Goal: Complete application form

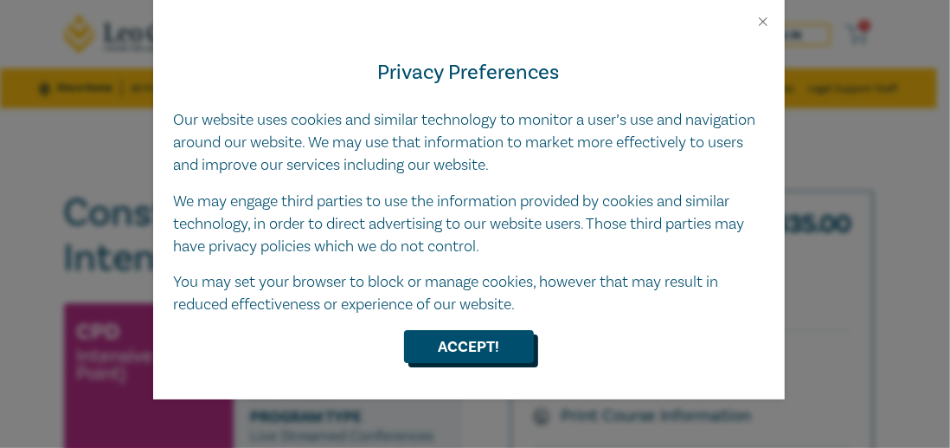
drag, startPoint x: 457, startPoint y: 343, endPoint x: 461, endPoint y: 351, distance: 9.7
click at [457, 343] on button "Accept!" at bounding box center [469, 346] width 130 height 33
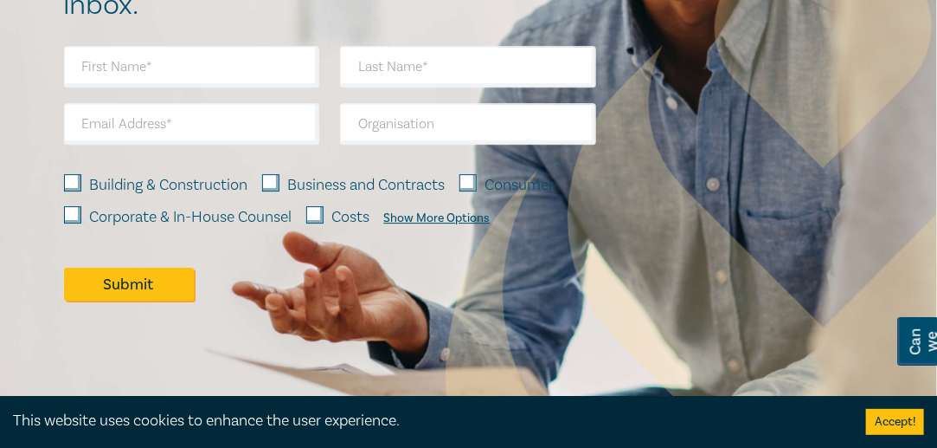
scroll to position [1731, 0]
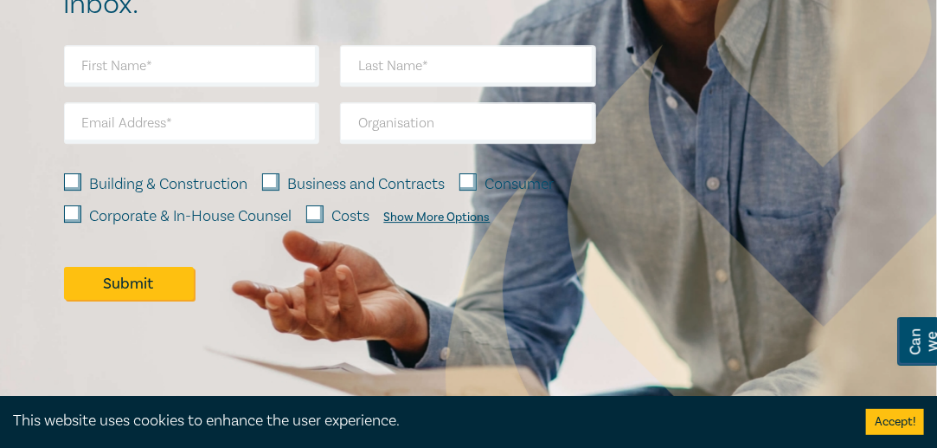
click at [71, 173] on input "Building & Construction" at bounding box center [72, 181] width 17 height 17
checkbox input "true"
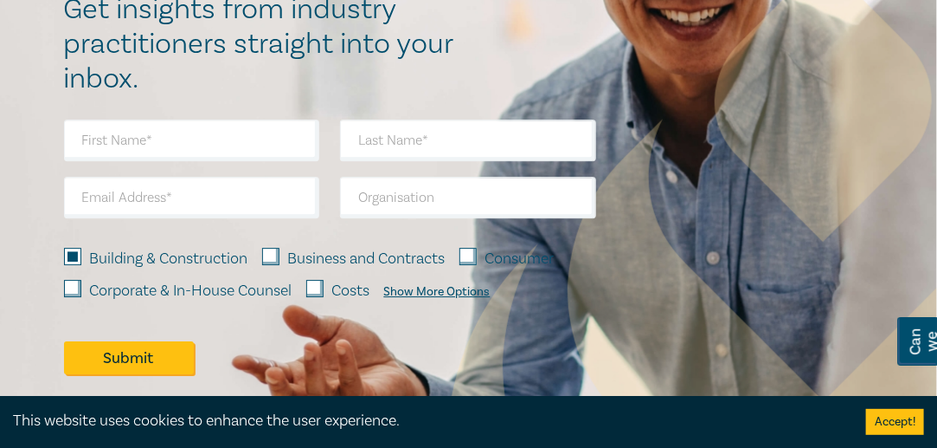
scroll to position [1558, 0]
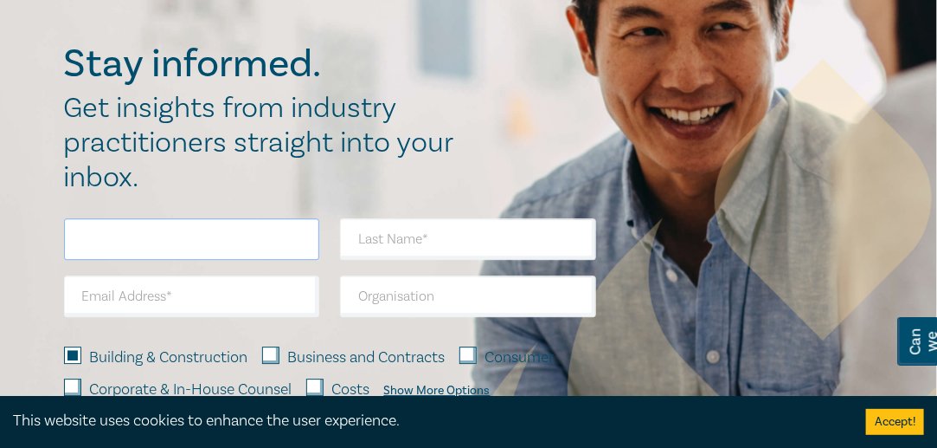
click at [144, 221] on input "text" at bounding box center [192, 239] width 256 height 42
type input "[PERSON_NAME]"
drag, startPoint x: 71, startPoint y: 274, endPoint x: 97, endPoint y: 281, distance: 26.9
click at [71, 275] on input "[EMAIL_ADDRESS][DOMAIN_NAME]" at bounding box center [192, 296] width 256 height 42
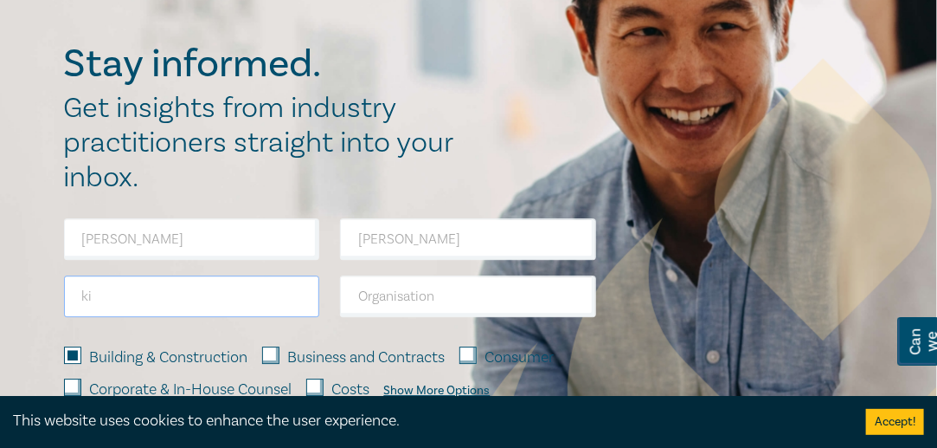
type input "k"
type input "[EMAIL_ADDRESS][DOMAIN_NAME]"
click at [416, 281] on input "text" at bounding box center [468, 296] width 256 height 42
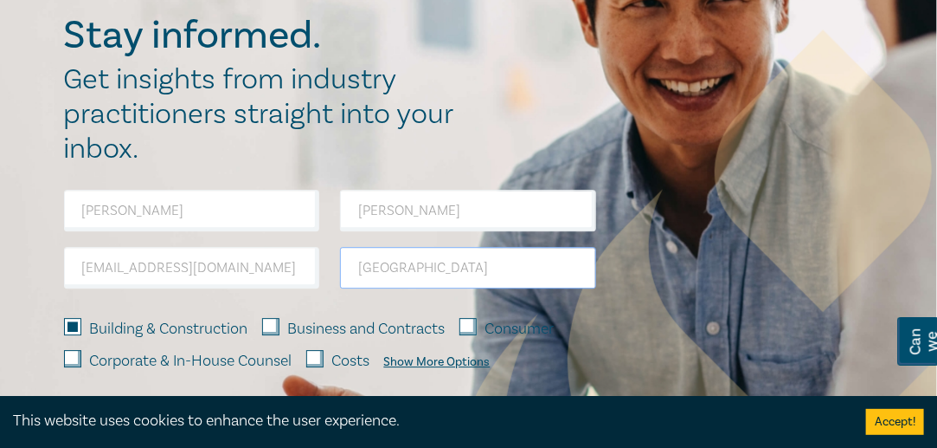
scroll to position [1731, 0]
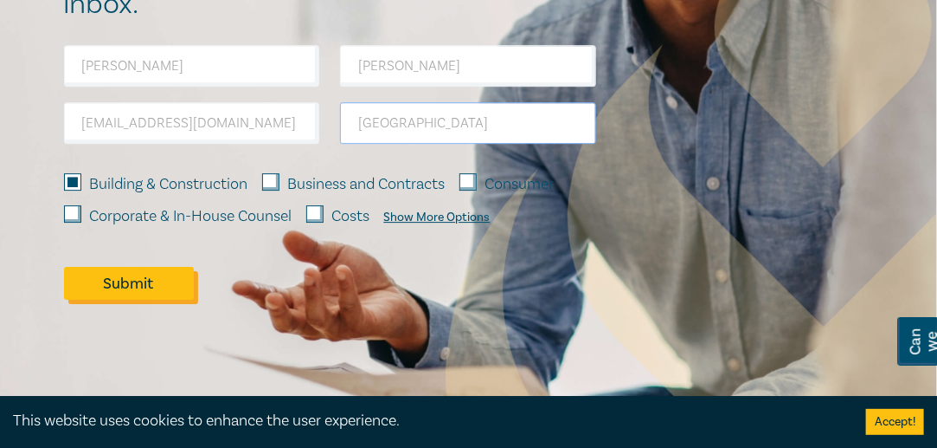
type input "[GEOGRAPHIC_DATA]"
click at [133, 267] on button "Submit" at bounding box center [129, 283] width 130 height 33
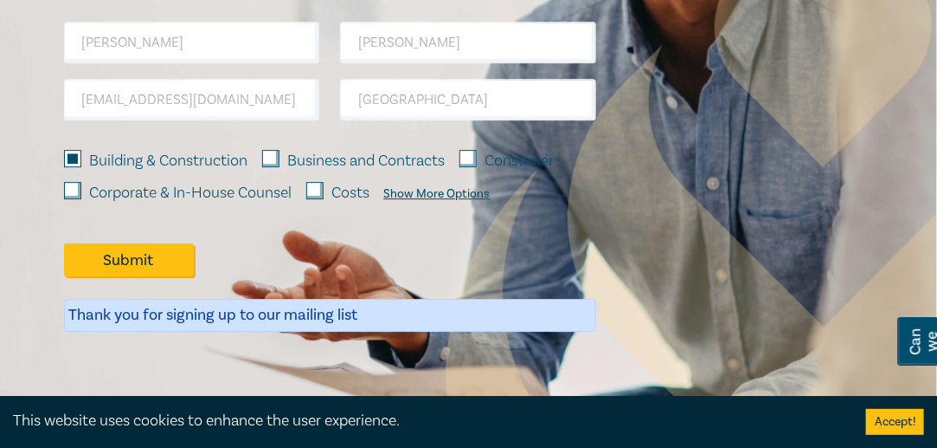
drag, startPoint x: 886, startPoint y: 415, endPoint x: 864, endPoint y: 409, distance: 23.1
click at [884, 416] on button "Accept!" at bounding box center [896, 422] width 58 height 26
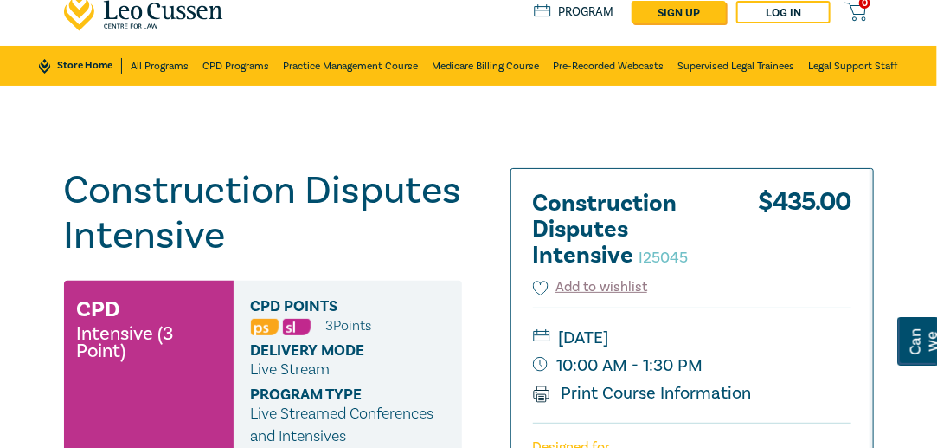
scroll to position [0, 0]
